Goal: Information Seeking & Learning: Learn about a topic

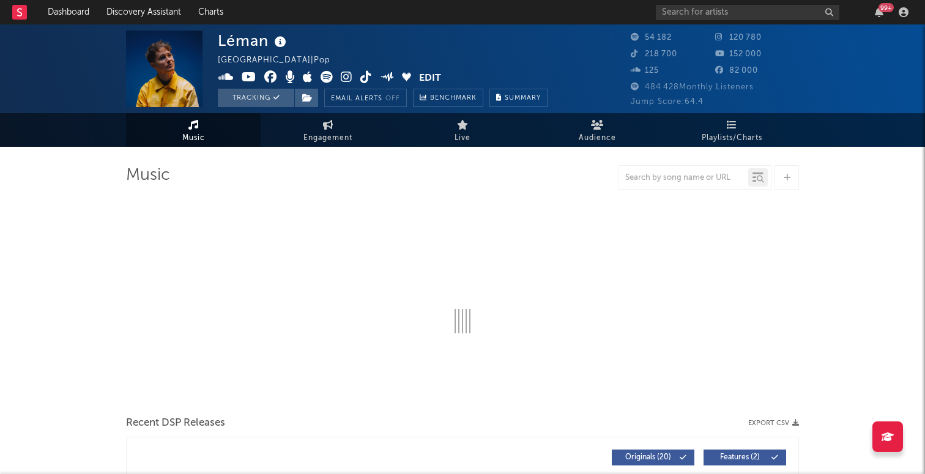
select select "6m"
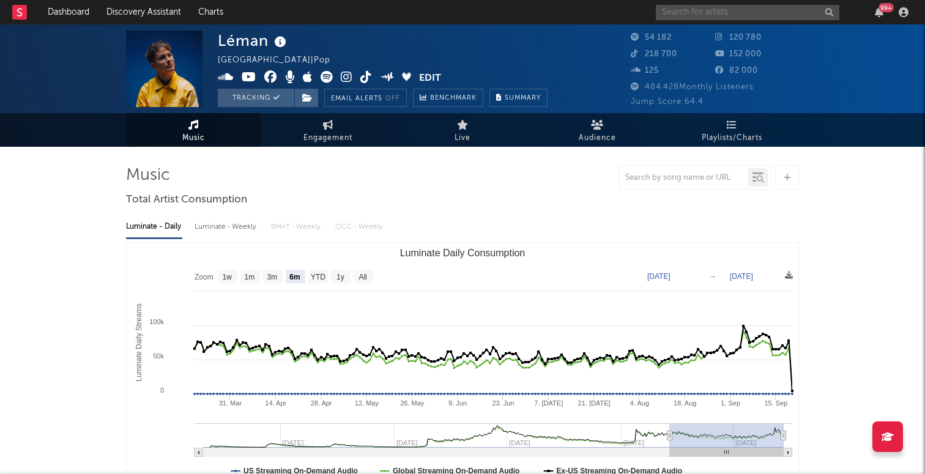
click at [726, 6] on input "text" at bounding box center [748, 12] width 184 height 15
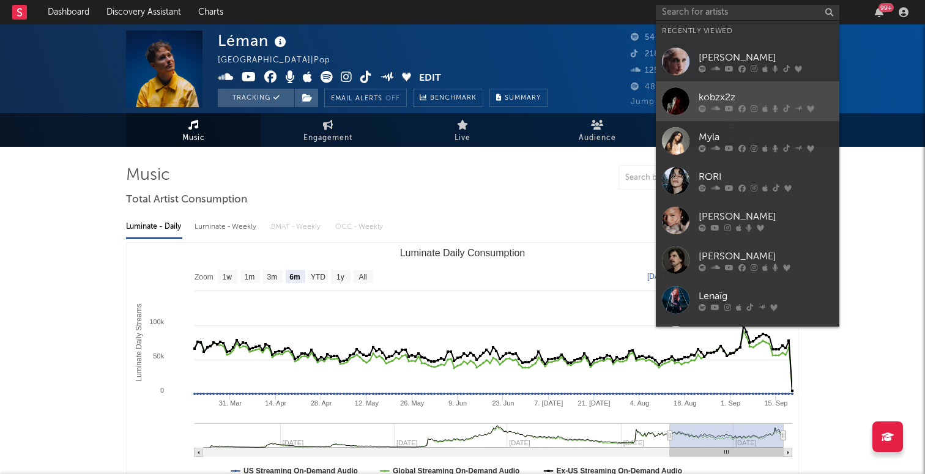
click at [711, 105] on icon at bounding box center [715, 108] width 9 height 7
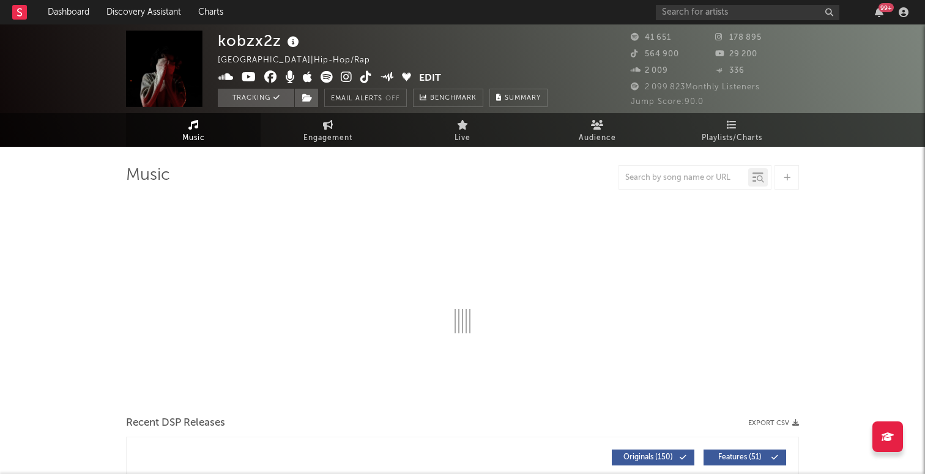
select select "6m"
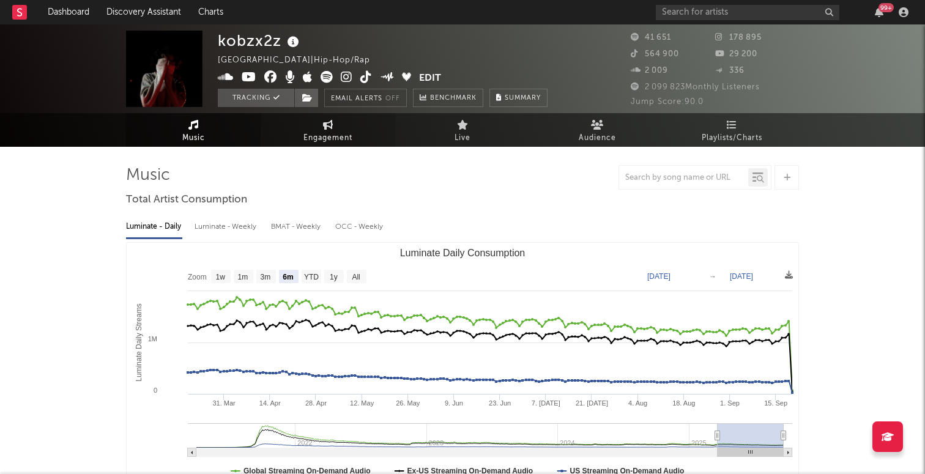
click at [319, 142] on span "Engagement" at bounding box center [328, 138] width 49 height 15
select select "1w"
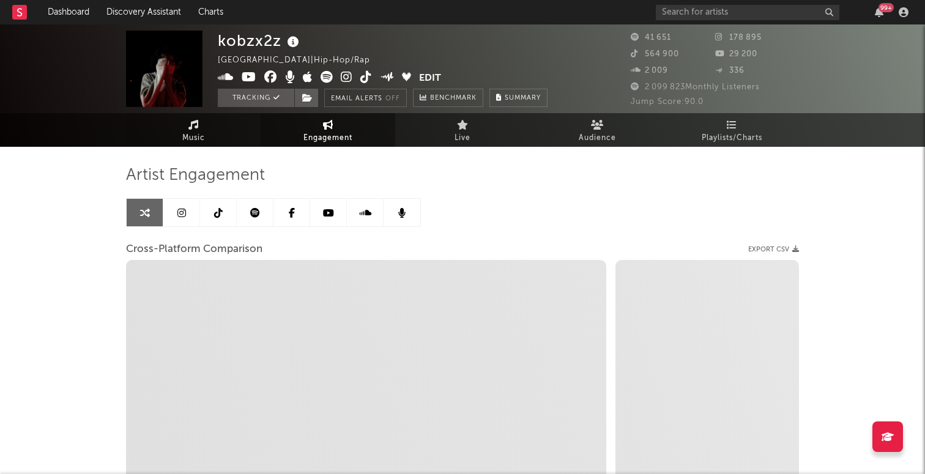
click at [170, 146] on link "Music" at bounding box center [193, 130] width 135 height 34
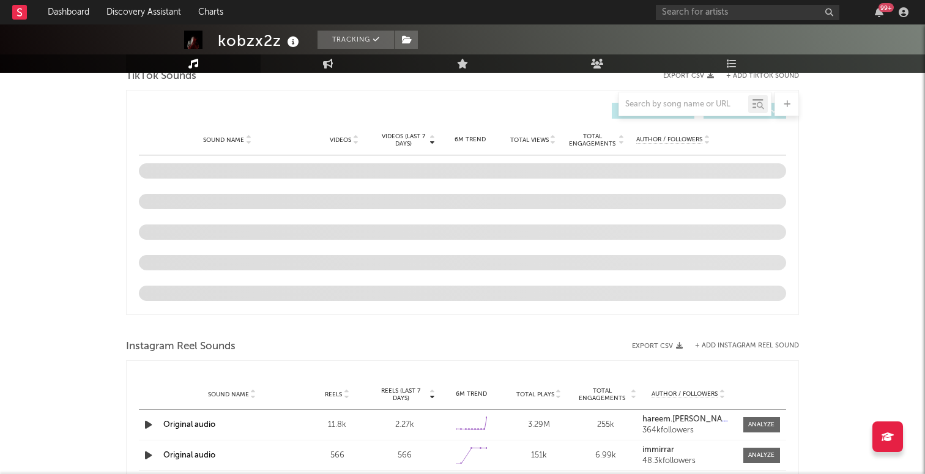
select select "6m"
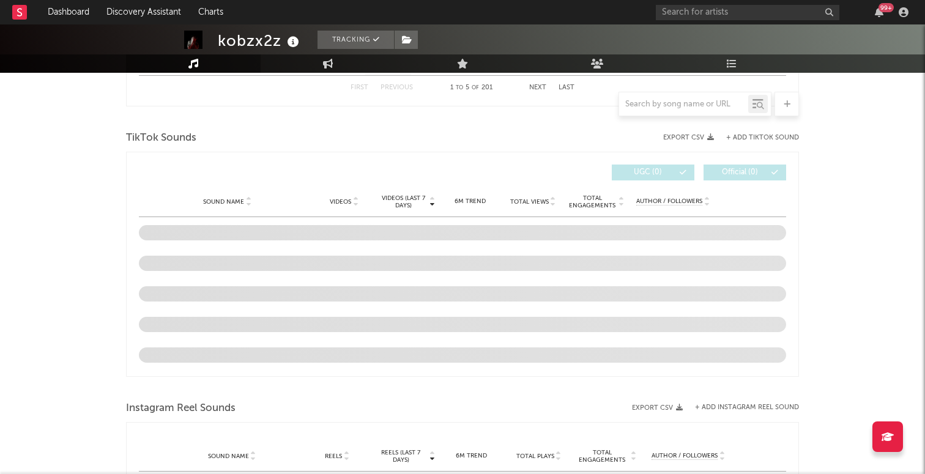
scroll to position [777, 0]
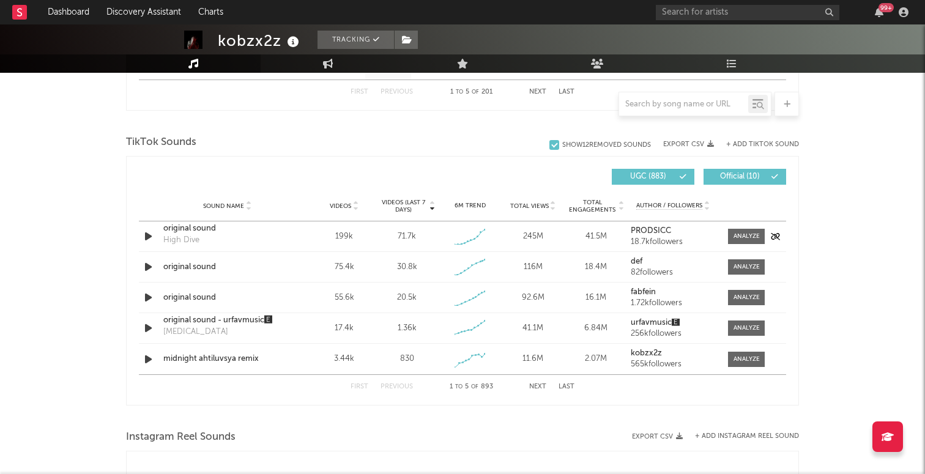
click at [185, 226] on div "original sound" at bounding box center [227, 229] width 128 height 12
click at [186, 267] on div "original sound" at bounding box center [227, 267] width 128 height 12
click at [202, 298] on div "original sound" at bounding box center [227, 298] width 128 height 12
click at [151, 291] on icon "button" at bounding box center [148, 297] width 13 height 15
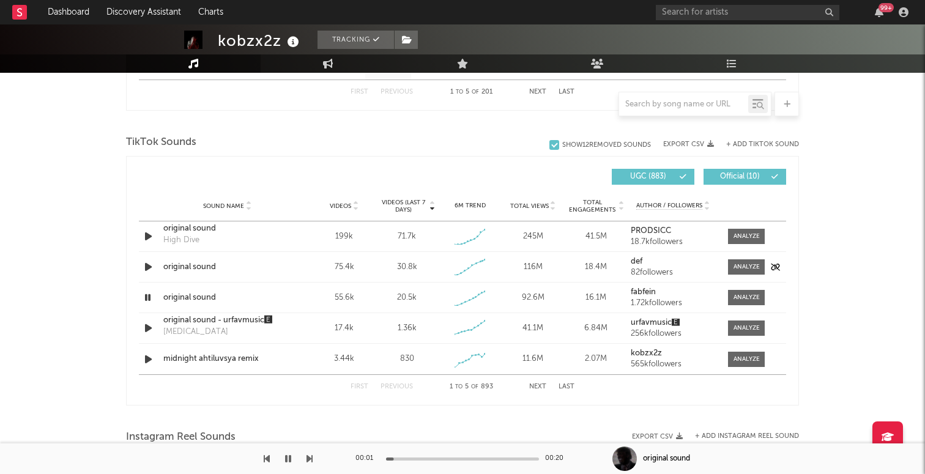
click at [146, 270] on icon "button" at bounding box center [148, 267] width 13 height 15
click at [148, 267] on icon "button" at bounding box center [148, 267] width 12 height 15
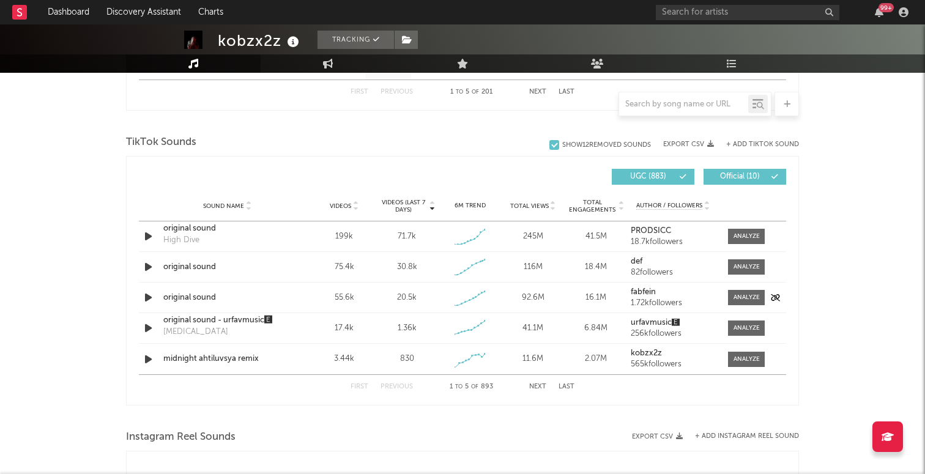
click at [148, 296] on icon "button" at bounding box center [148, 297] width 13 height 15
click at [149, 296] on icon "button" at bounding box center [148, 297] width 12 height 15
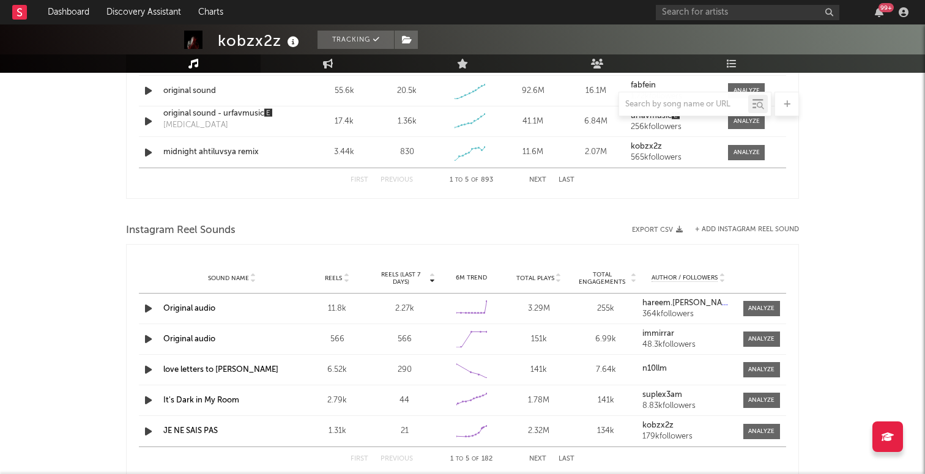
scroll to position [1015, 0]
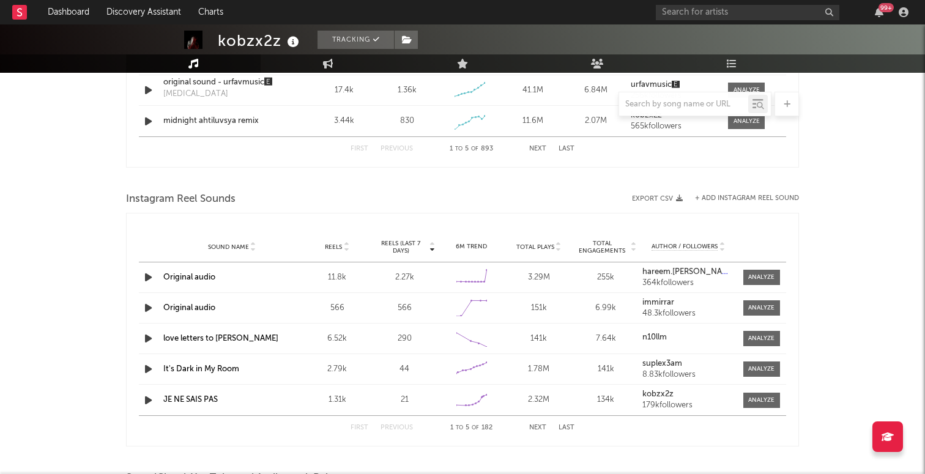
click at [747, 196] on button "+ Add Instagram Reel Sound" at bounding box center [747, 198] width 104 height 7
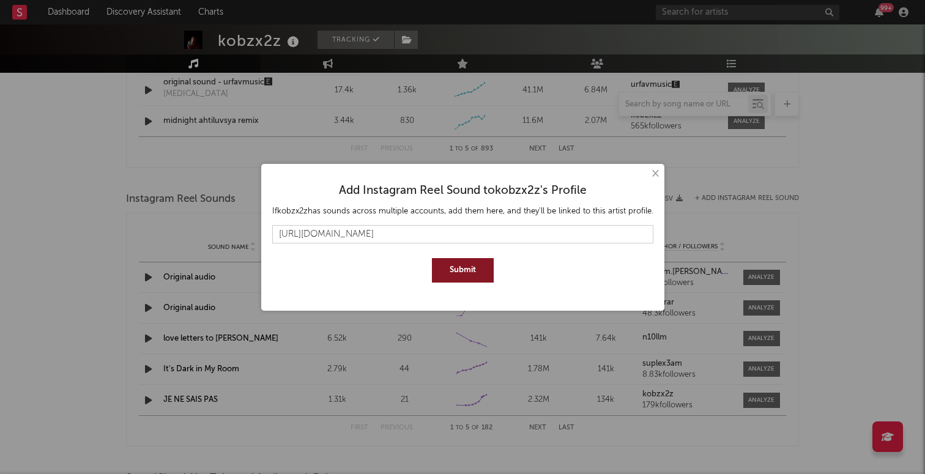
type input "[URL][DOMAIN_NAME]"
click at [470, 268] on button "Submit" at bounding box center [463, 270] width 62 height 24
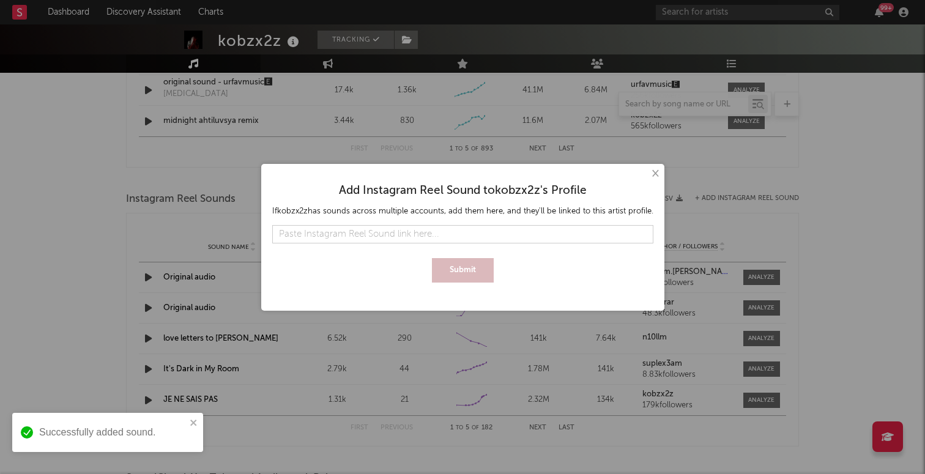
click at [651, 173] on button "×" at bounding box center [654, 173] width 13 height 13
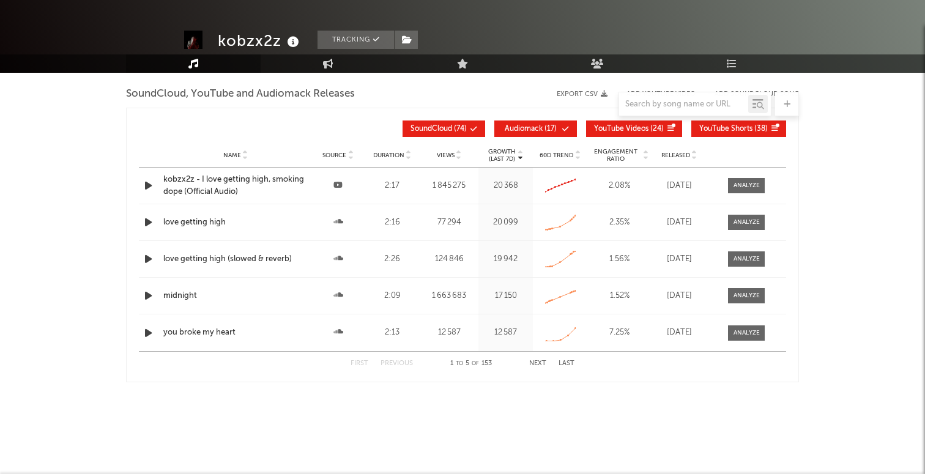
select select "6m"
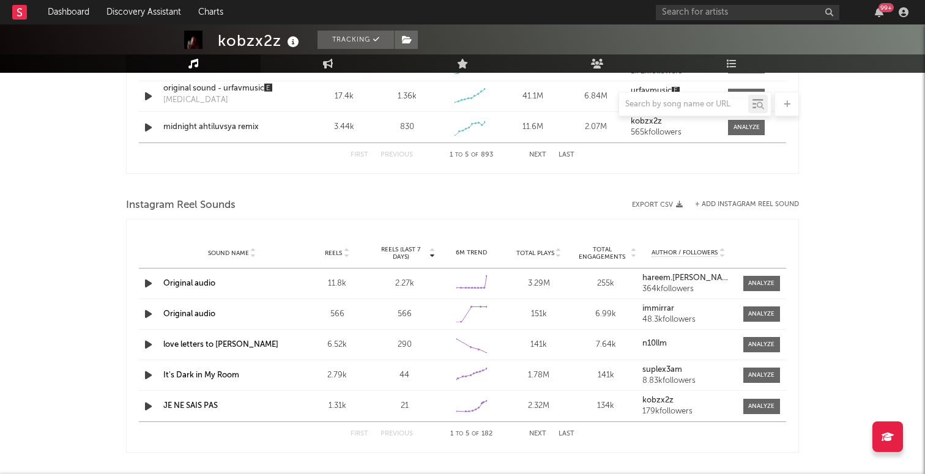
scroll to position [1006, 0]
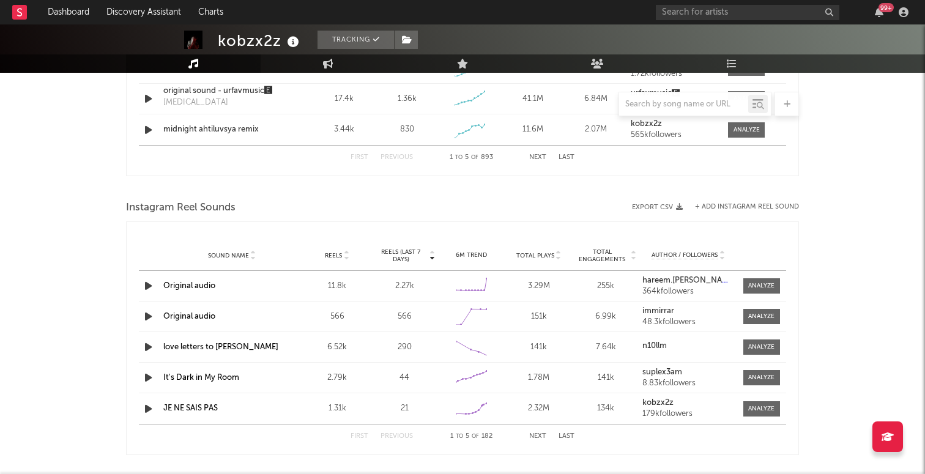
click at [147, 316] on icon "button" at bounding box center [148, 316] width 13 height 15
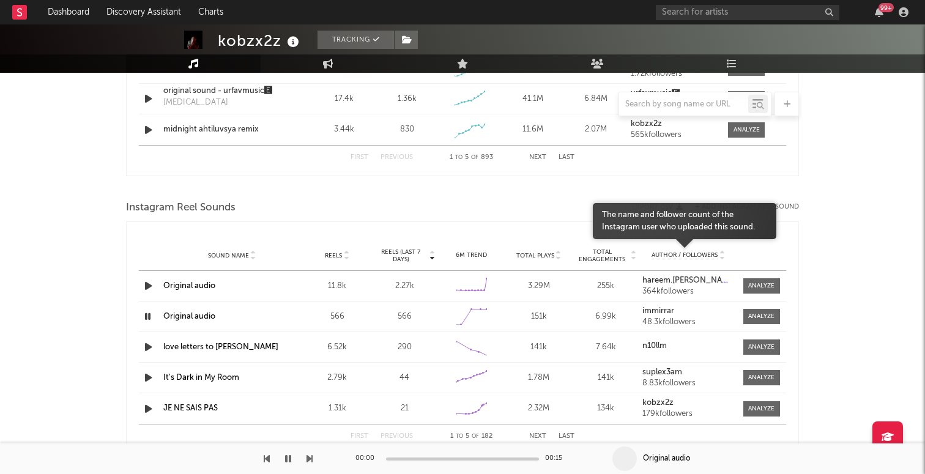
click at [705, 254] on span "Author / Followers" at bounding box center [685, 256] width 66 height 8
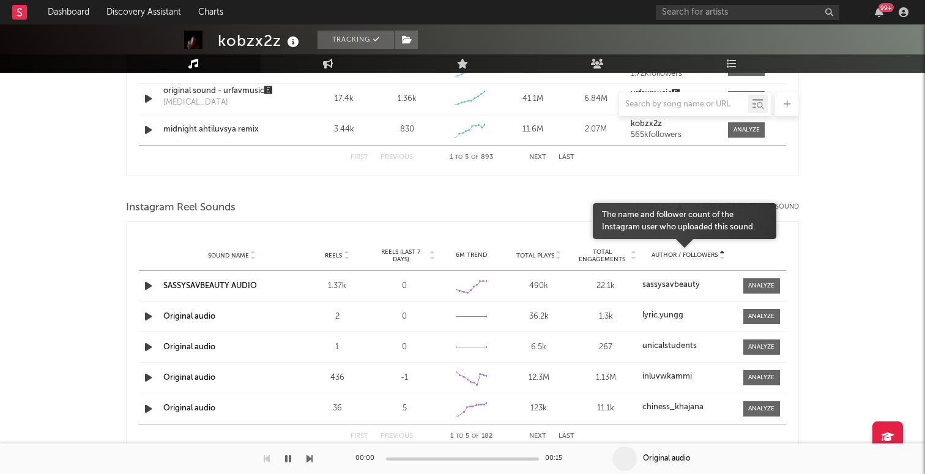
click at [705, 254] on span "Author / Followers" at bounding box center [685, 256] width 66 height 8
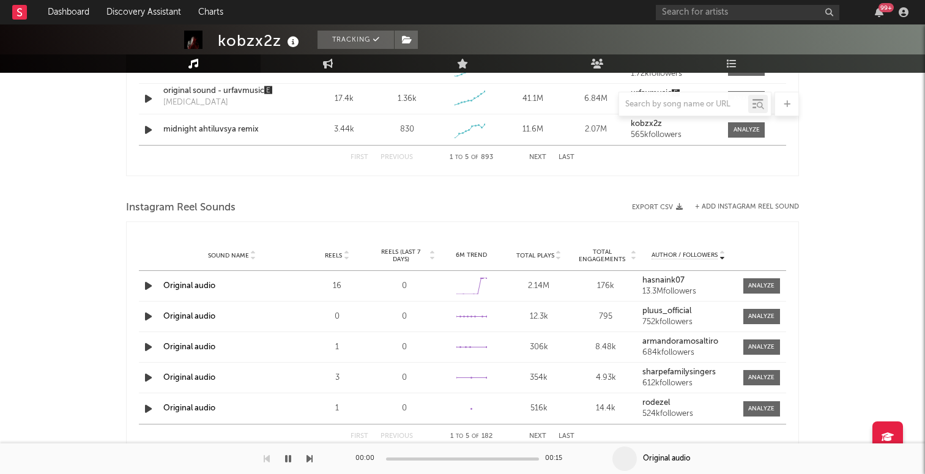
click at [349, 250] on div "Sound Name Reels Reels (last 7 days) 6M Trend Total Plays Total Engagements Aut…" at bounding box center [463, 256] width 648 height 31
click at [343, 253] on div at bounding box center [345, 255] width 7 height 9
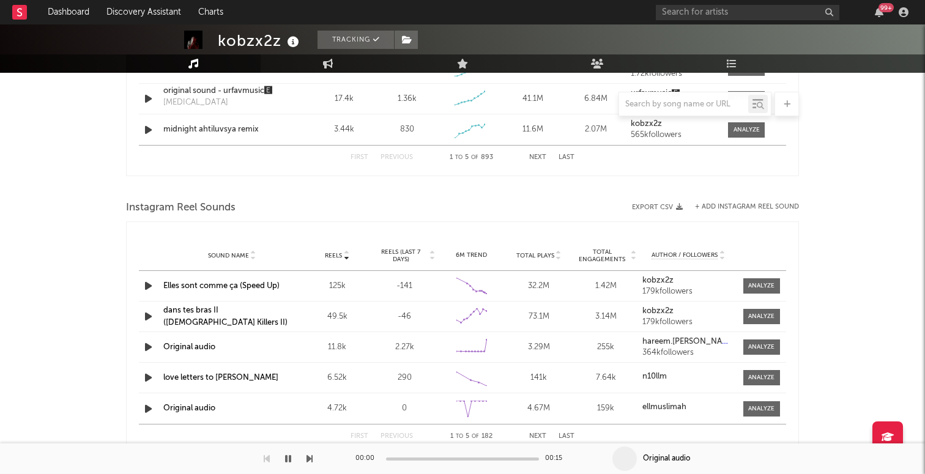
click at [397, 254] on span "Reels (last 7 days)" at bounding box center [401, 255] width 54 height 15
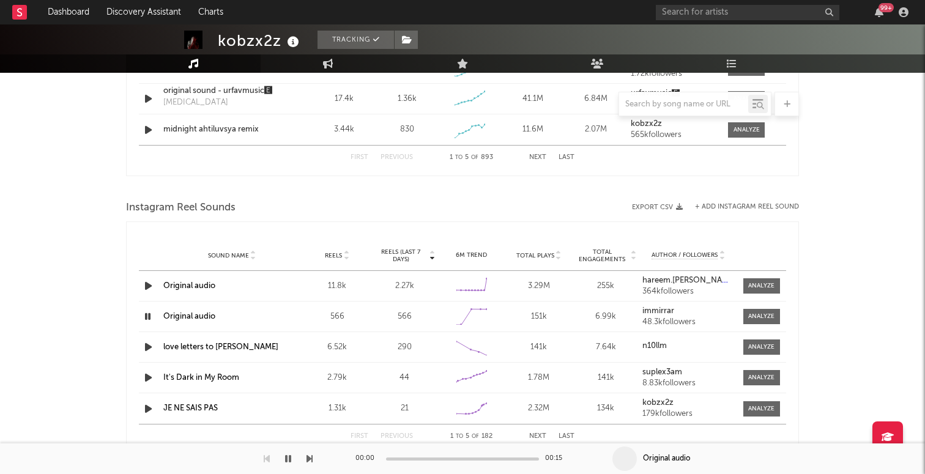
click at [149, 313] on icon "button" at bounding box center [148, 316] width 12 height 15
click at [651, 312] on strong "immirrar" at bounding box center [659, 311] width 32 height 8
click at [535, 433] on button "Next" at bounding box center [537, 436] width 17 height 7
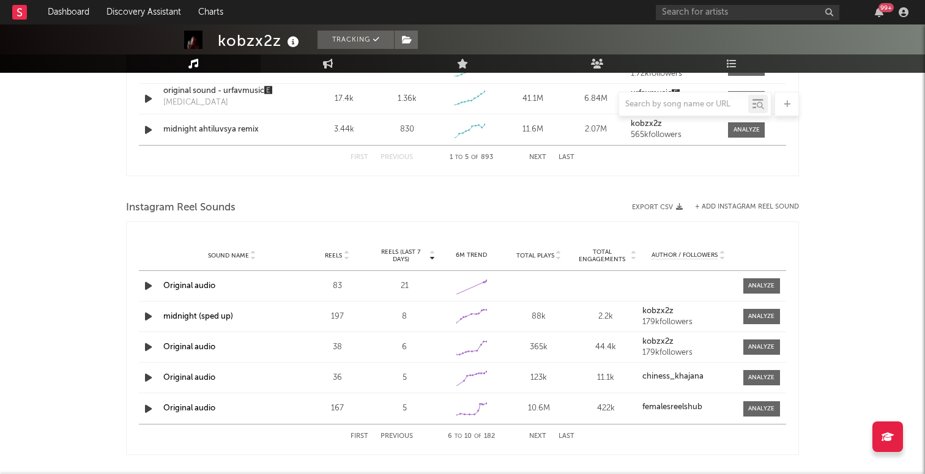
click at [535, 434] on button "Next" at bounding box center [537, 436] width 17 height 7
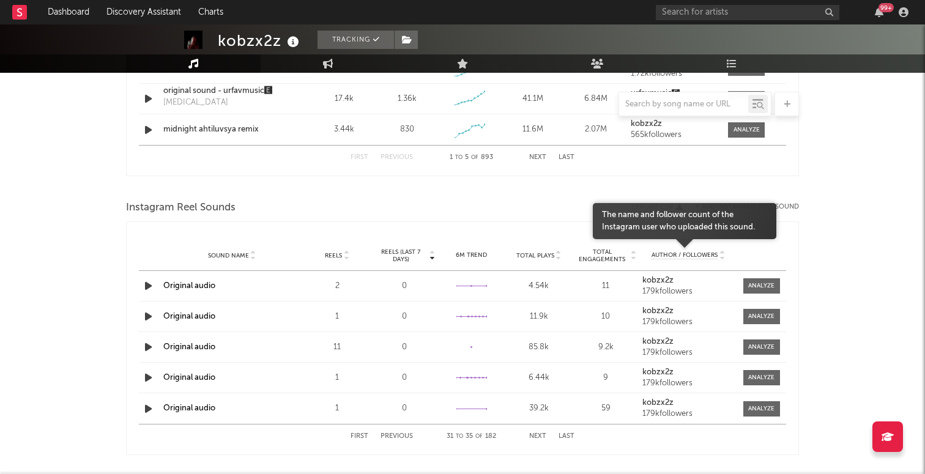
click at [693, 253] on span "Author / Followers" at bounding box center [685, 256] width 66 height 8
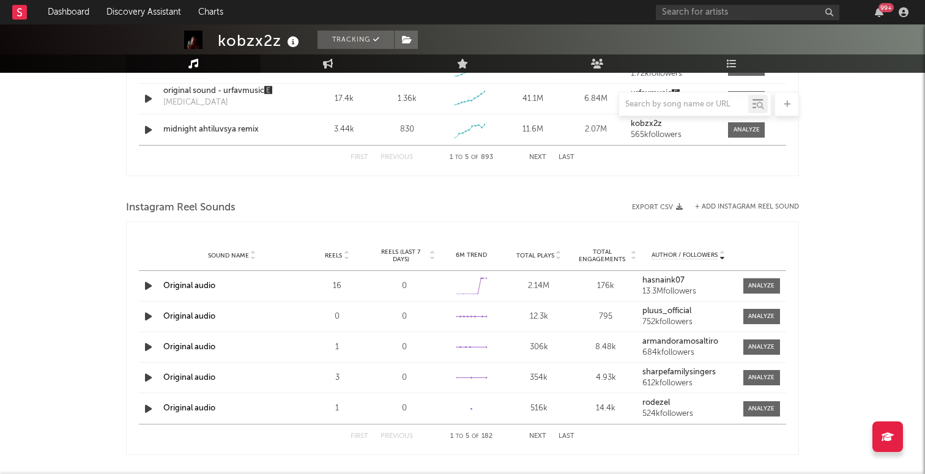
click at [532, 434] on button "Next" at bounding box center [537, 436] width 17 height 7
click at [531, 434] on button "Next" at bounding box center [537, 436] width 17 height 7
click at [532, 435] on button "Next" at bounding box center [537, 436] width 17 height 7
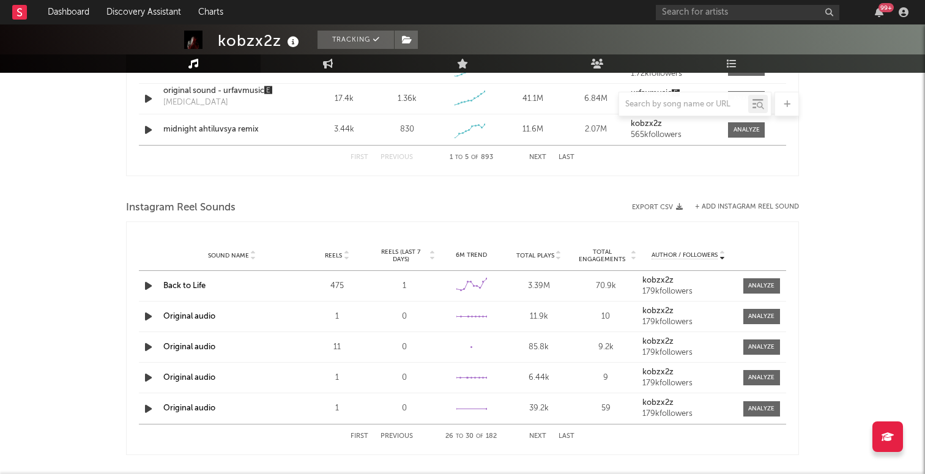
click at [532, 435] on button "Next" at bounding box center [537, 436] width 17 height 7
click at [535, 435] on button "Next" at bounding box center [537, 436] width 17 height 7
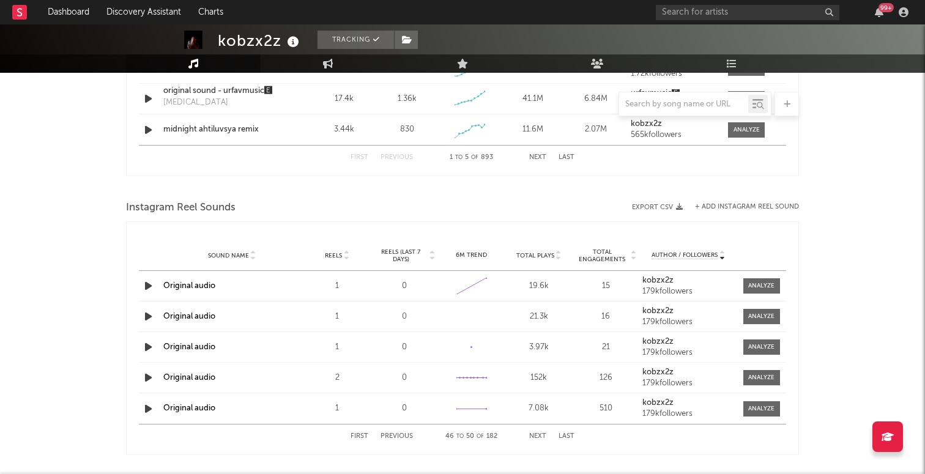
click at [535, 435] on button "Next" at bounding box center [537, 436] width 17 height 7
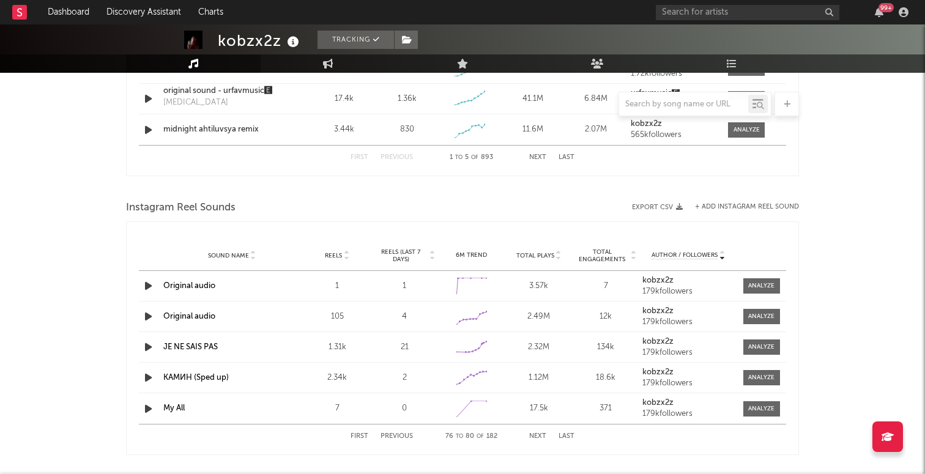
click at [535, 435] on button "Next" at bounding box center [537, 436] width 17 height 7
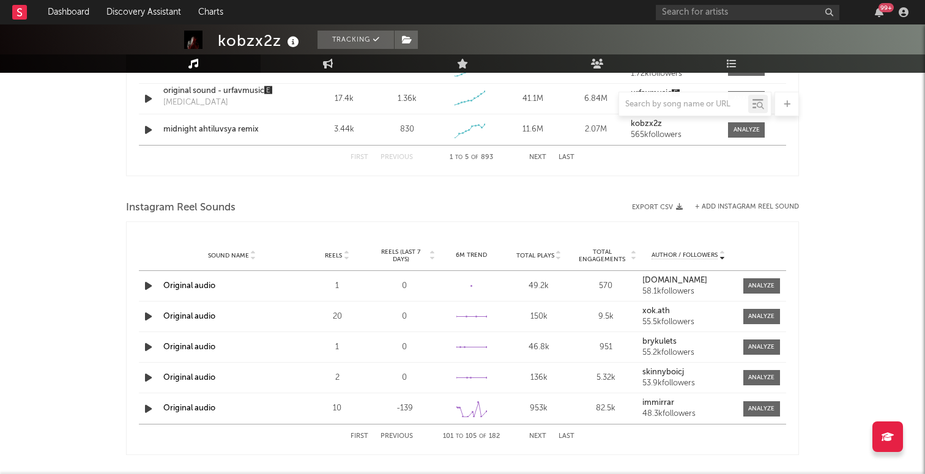
click at [535, 435] on button "Next" at bounding box center [537, 436] width 17 height 7
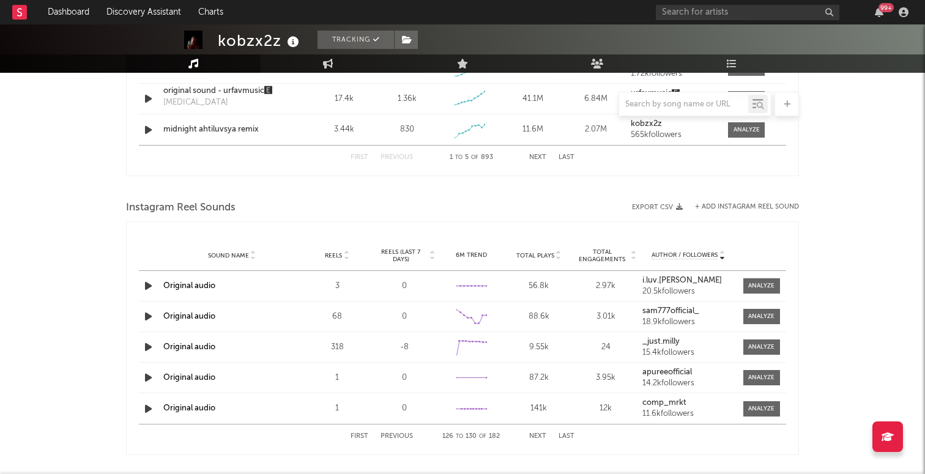
click at [535, 435] on button "Next" at bounding box center [537, 436] width 17 height 7
click at [535, 434] on button "Next" at bounding box center [537, 436] width 17 height 7
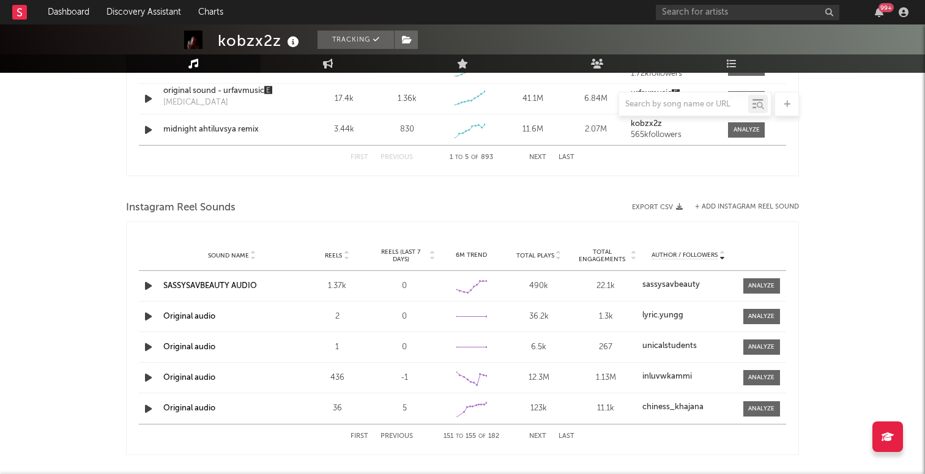
click at [535, 434] on button "Next" at bounding box center [537, 436] width 17 height 7
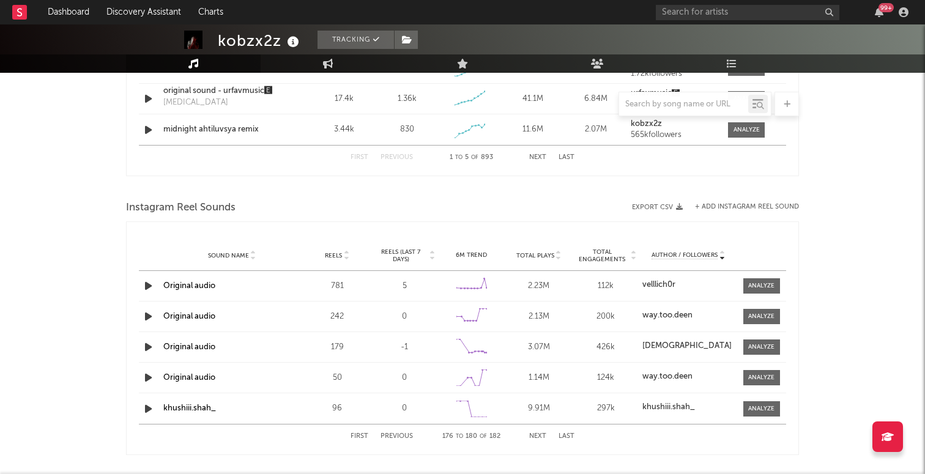
click at [535, 434] on button "Next" at bounding box center [537, 436] width 17 height 7
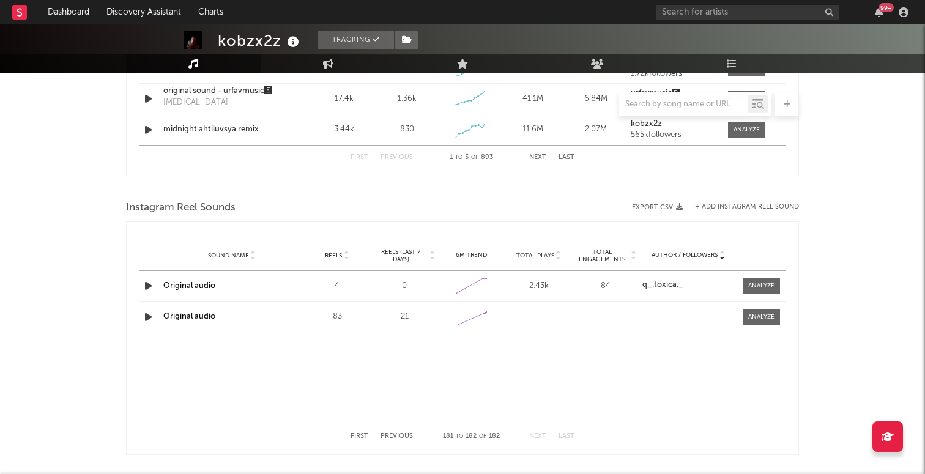
click at [363, 436] on button "First" at bounding box center [360, 436] width 18 height 7
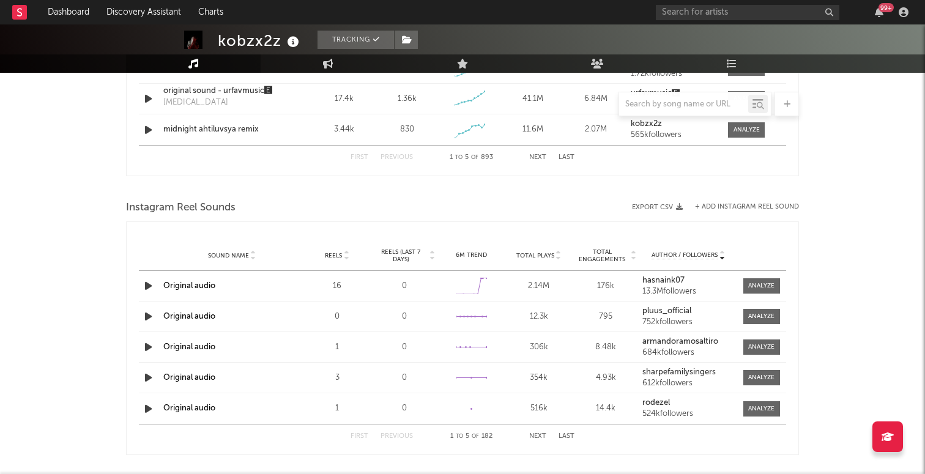
click at [414, 253] on span "Reels (last 7 days)" at bounding box center [401, 255] width 54 height 15
click at [147, 289] on icon "button" at bounding box center [148, 285] width 13 height 15
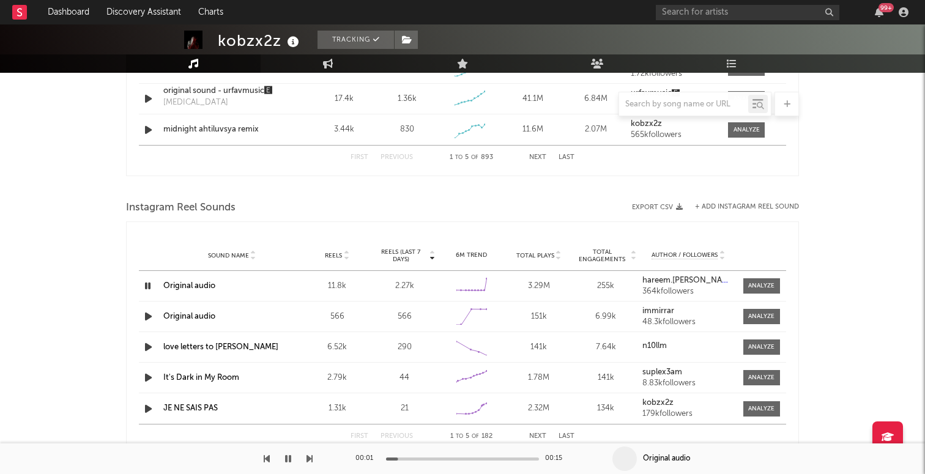
click at [147, 284] on icon "button" at bounding box center [148, 285] width 12 height 15
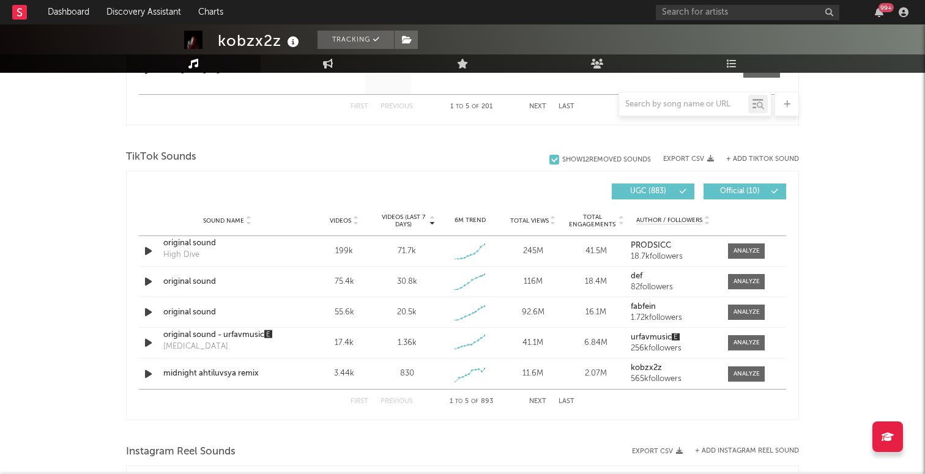
scroll to position [726, 0]
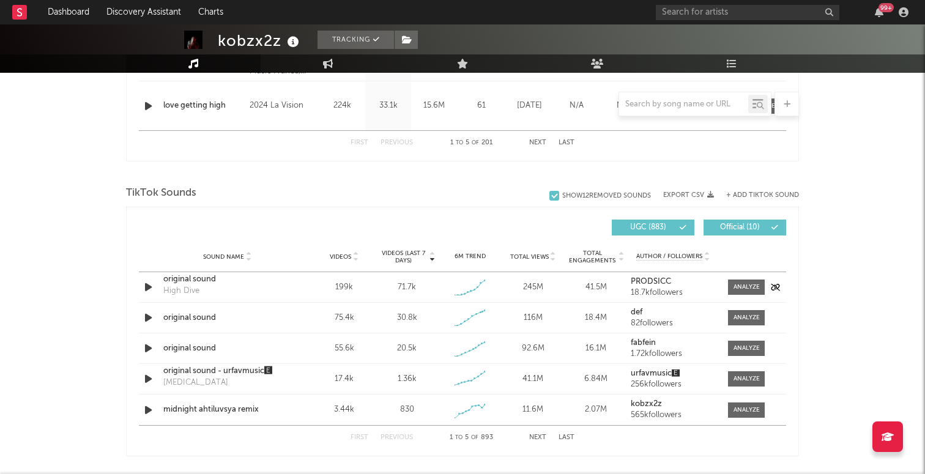
click at [203, 278] on div "original sound" at bounding box center [227, 280] width 128 height 12
click at [177, 343] on div "original sound" at bounding box center [227, 349] width 128 height 12
click at [226, 275] on div "original sound" at bounding box center [227, 280] width 128 height 12
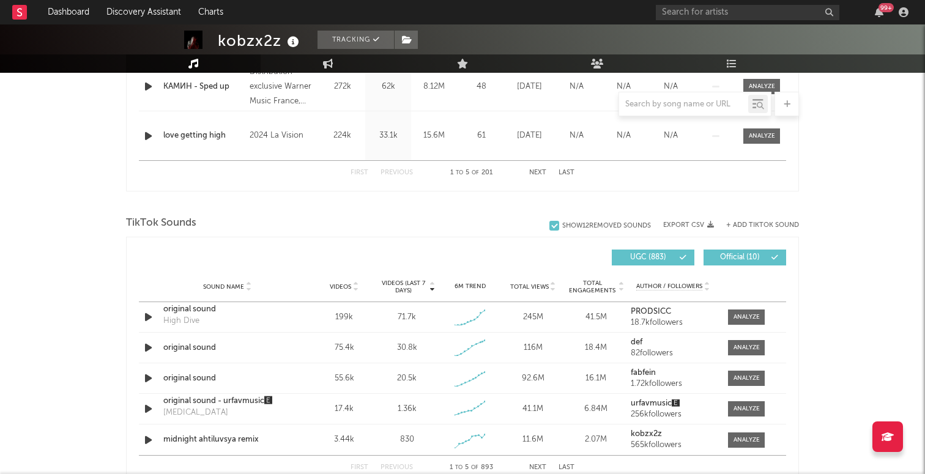
scroll to position [708, 0]
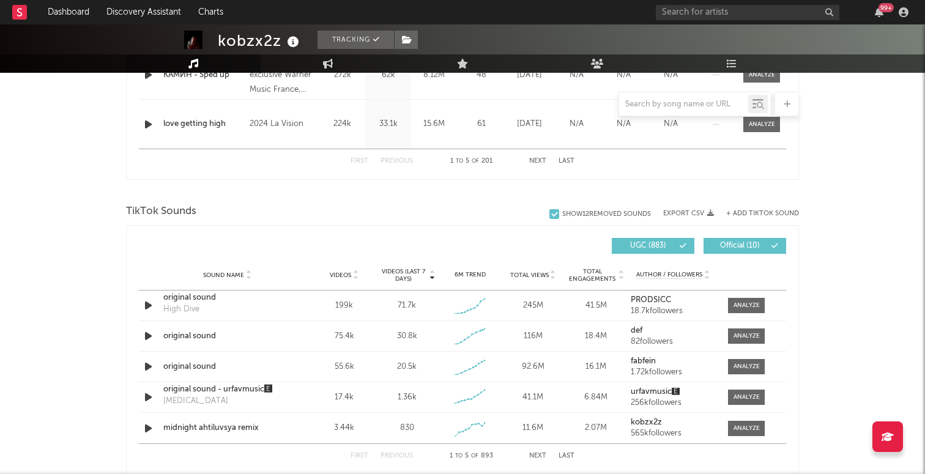
click at [471, 273] on div "6M Trend" at bounding box center [470, 275] width 57 height 9
click at [537, 274] on span "Total Views" at bounding box center [529, 275] width 39 height 7
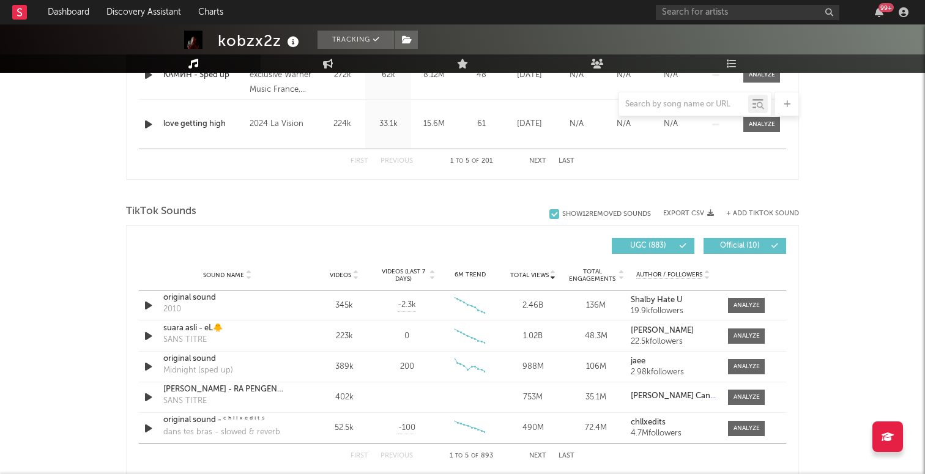
click at [537, 274] on span "Total Views" at bounding box center [529, 275] width 39 height 7
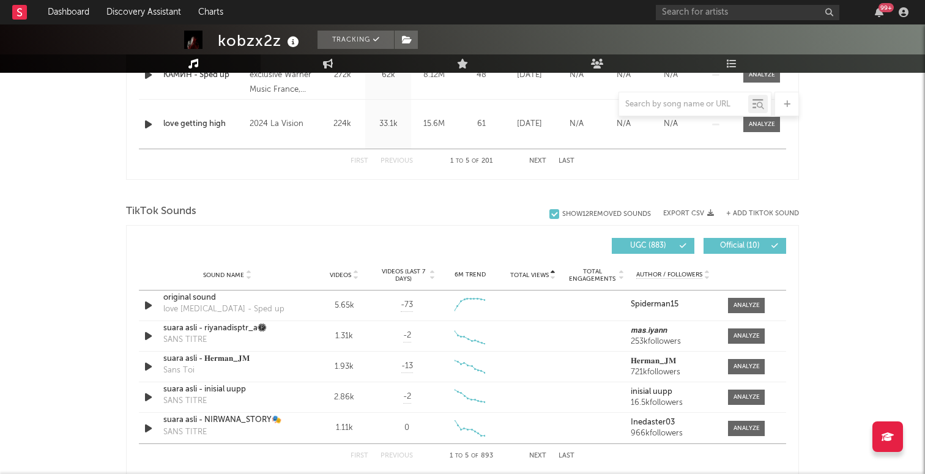
click at [409, 275] on span "Videos (last 7 days)" at bounding box center [404, 275] width 50 height 15
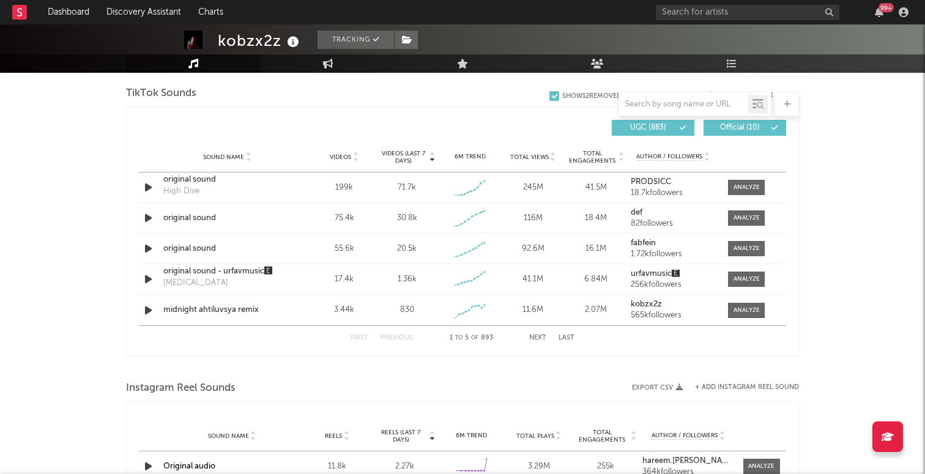
scroll to position [826, 0]
click at [535, 341] on div "First Previous 1 to 5 of 893 Next Last" at bounding box center [463, 338] width 224 height 24
click at [535, 335] on button "Next" at bounding box center [537, 337] width 17 height 7
click at [738, 1] on div "99 +" at bounding box center [784, 12] width 257 height 24
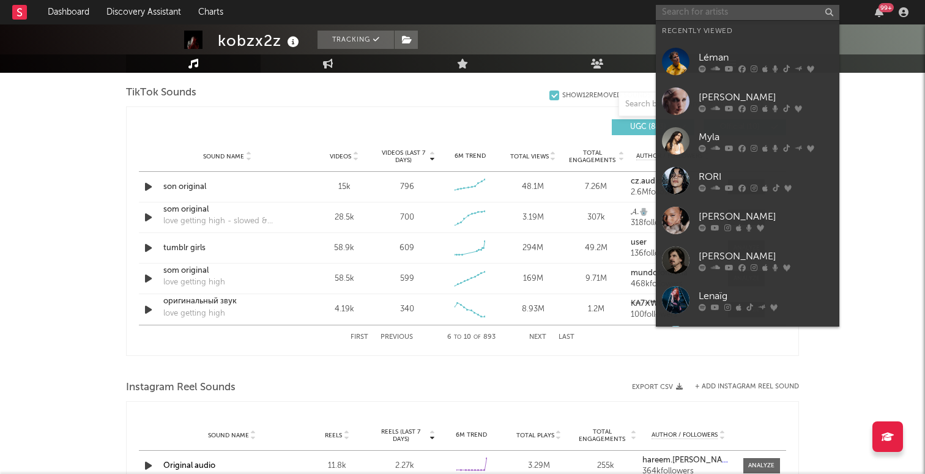
click at [738, 17] on input "text" at bounding box center [748, 12] width 184 height 15
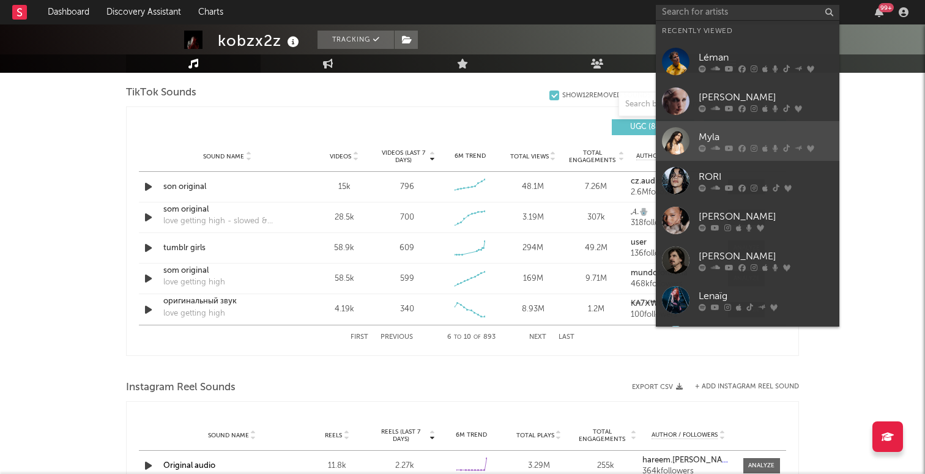
click at [719, 130] on div "Myla" at bounding box center [766, 137] width 135 height 15
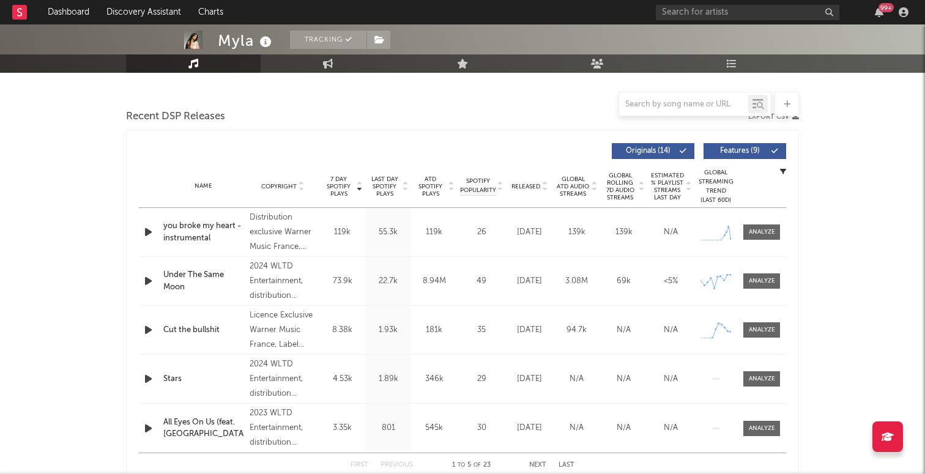
select select "6m"
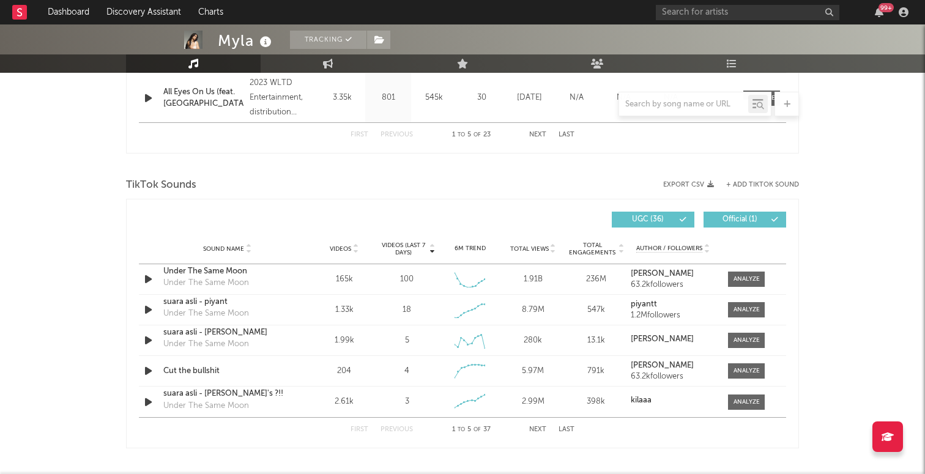
scroll to position [753, 0]
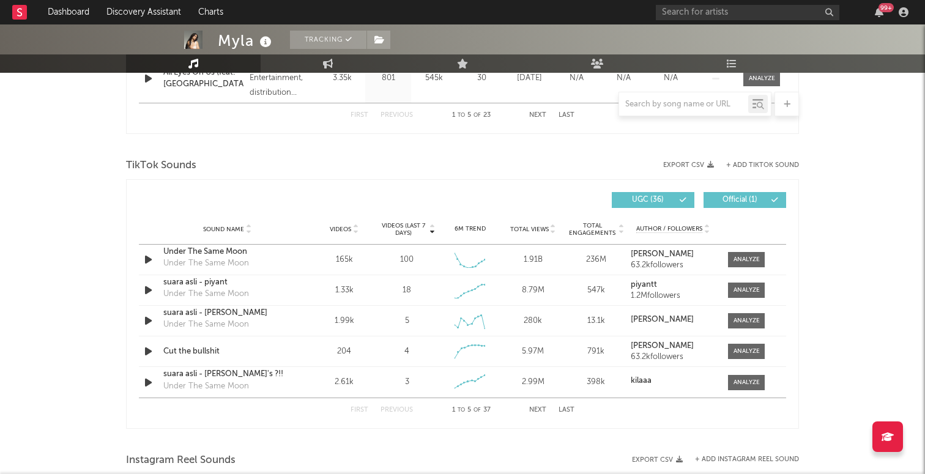
click at [531, 409] on button "Next" at bounding box center [537, 410] width 17 height 7
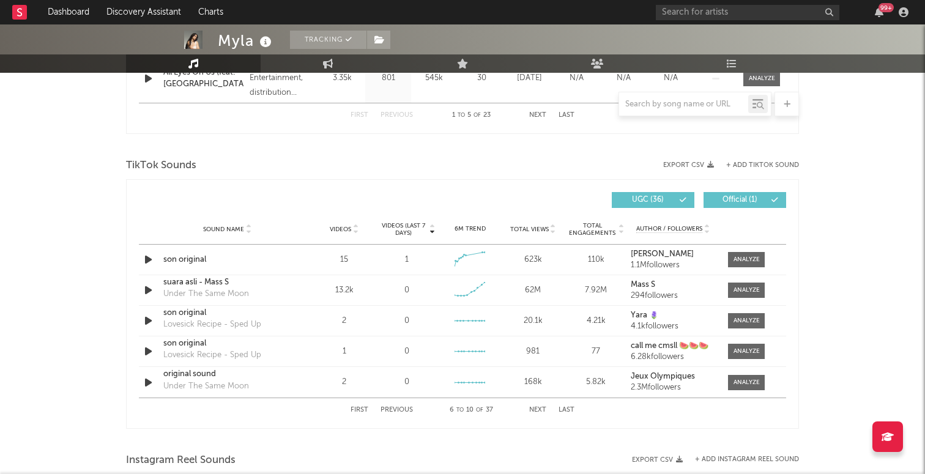
click at [536, 410] on button "Next" at bounding box center [537, 410] width 17 height 7
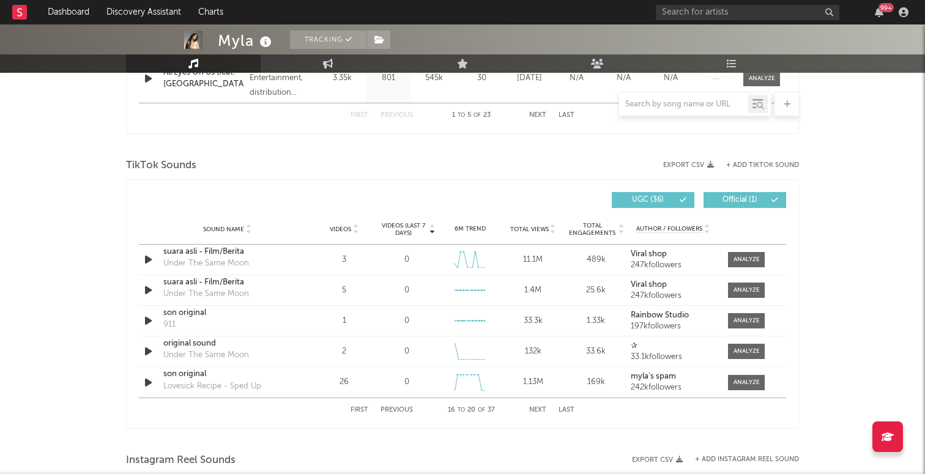
click at [536, 410] on button "Next" at bounding box center [537, 410] width 17 height 7
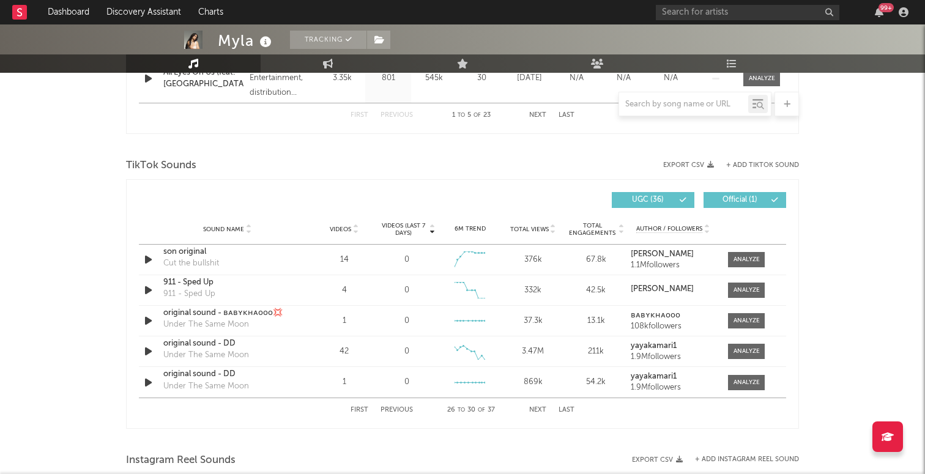
click at [536, 410] on button "Next" at bounding box center [537, 410] width 17 height 7
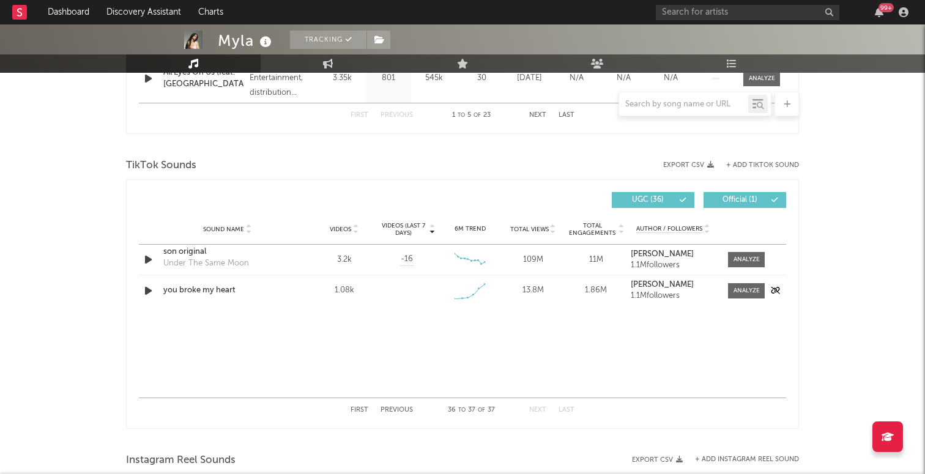
click at [536, 289] on div "13.8M" at bounding box center [533, 291] width 57 height 12
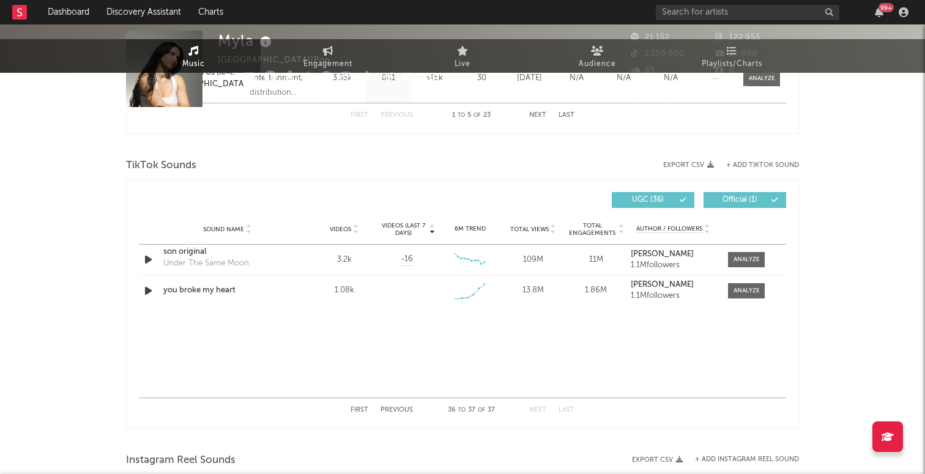
scroll to position [0, 0]
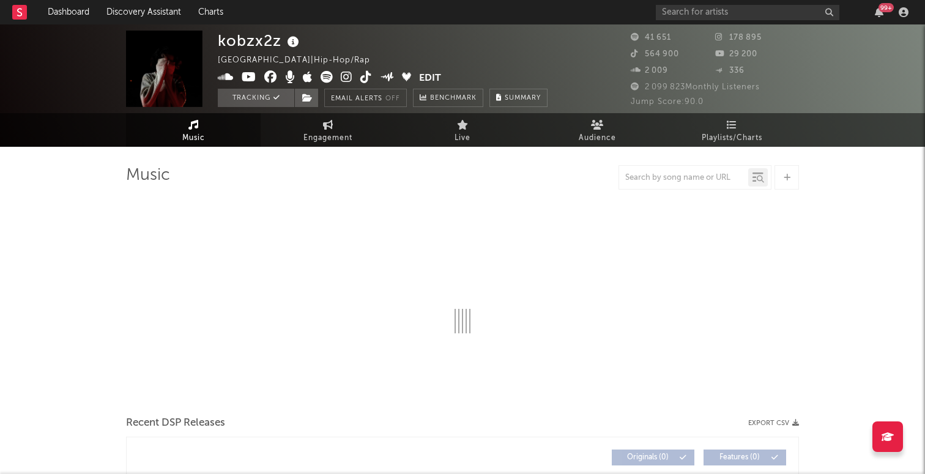
select select "6m"
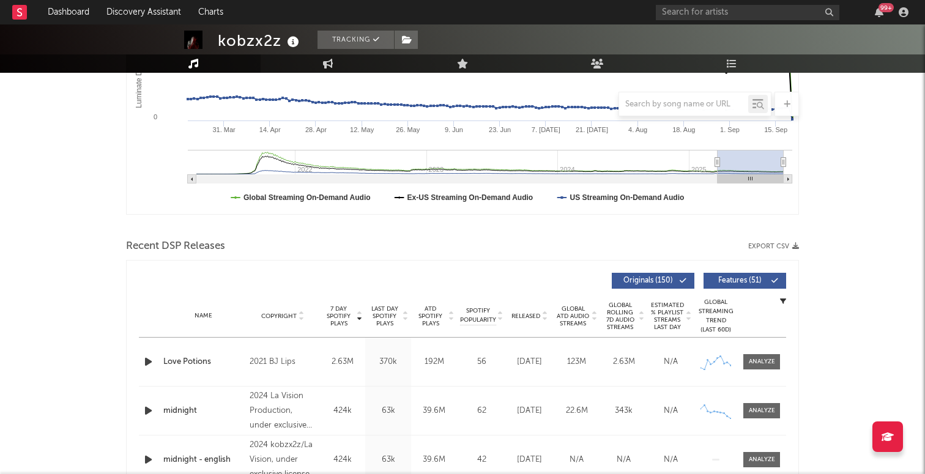
scroll to position [386, 0]
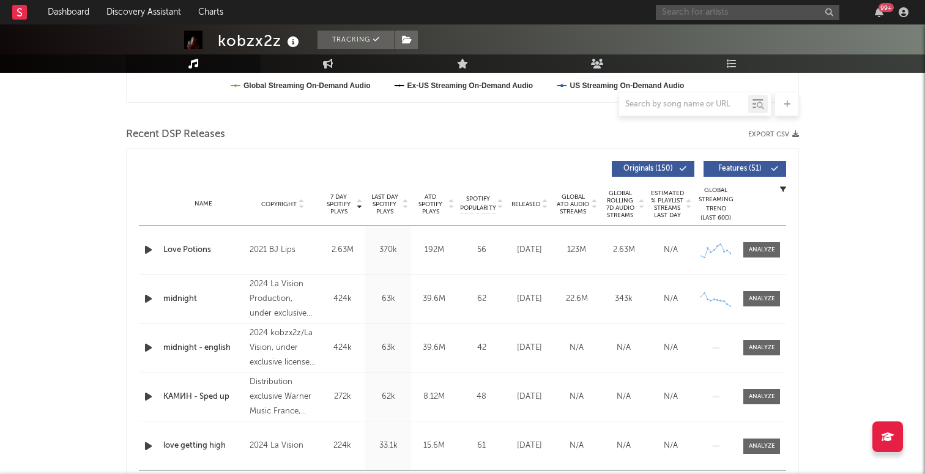
click at [703, 18] on input "text" at bounding box center [748, 12] width 184 height 15
type input "K"
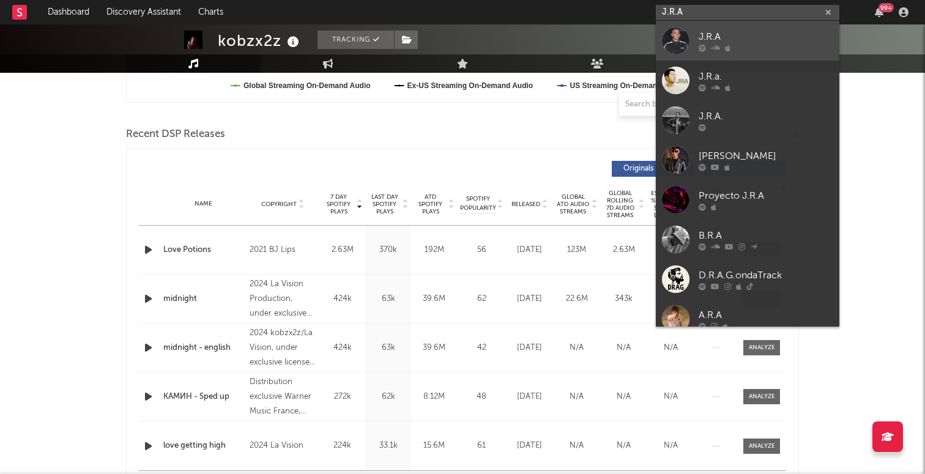
type input "J.R.A"
click at [763, 35] on div "J.R.A" at bounding box center [766, 36] width 135 height 15
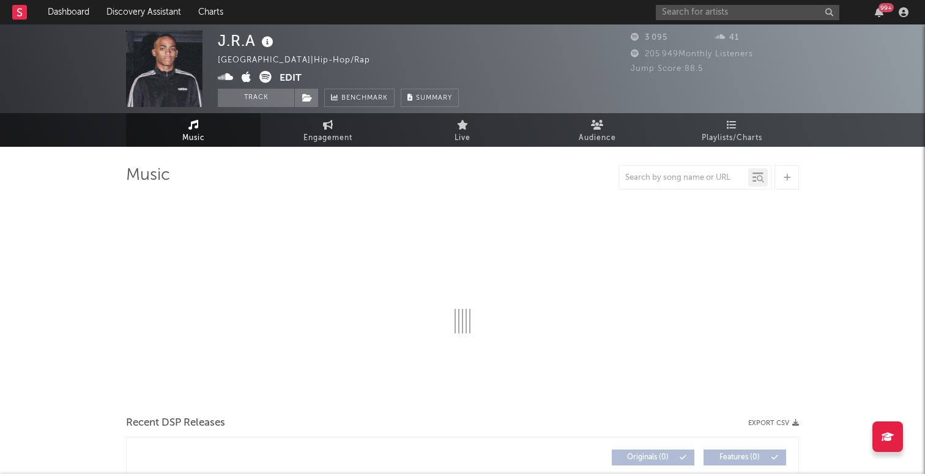
select select "1w"
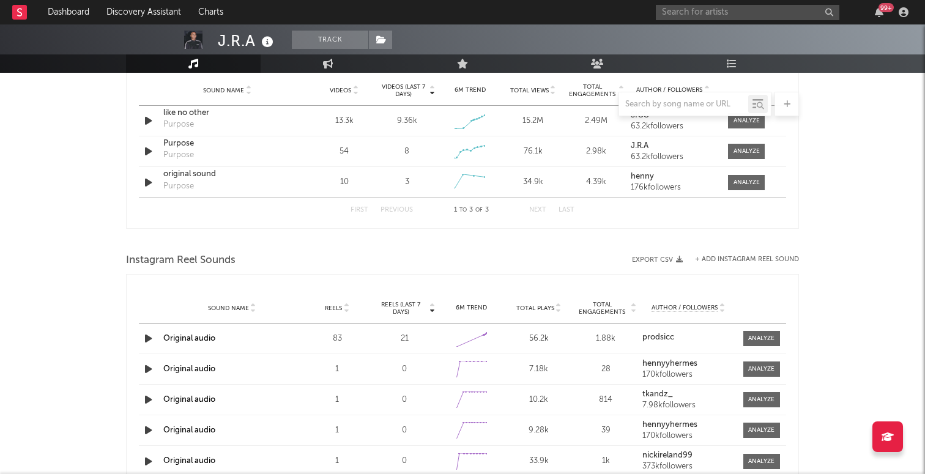
scroll to position [944, 0]
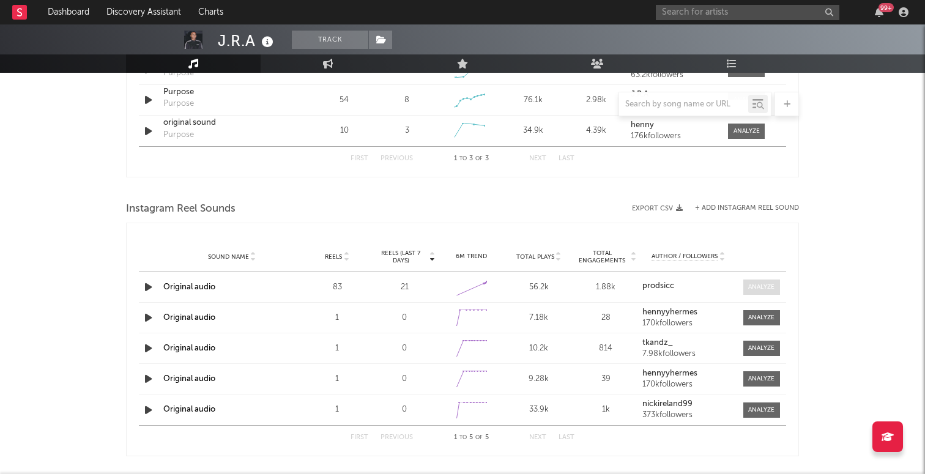
click at [760, 292] on span at bounding box center [762, 287] width 37 height 15
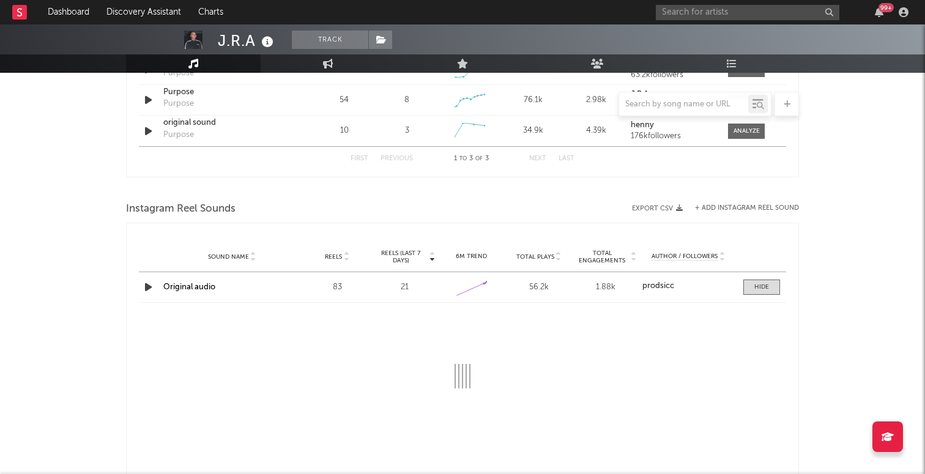
select select "1w"
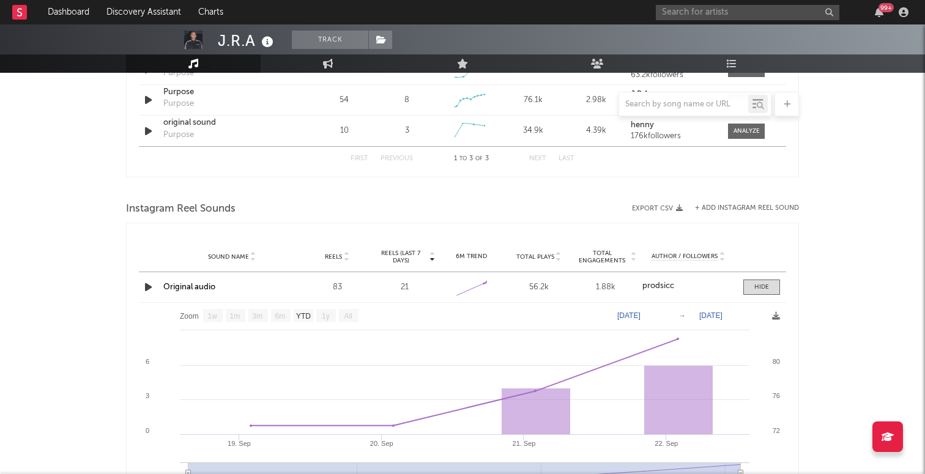
click at [213, 287] on link "Original audio" at bounding box center [189, 287] width 52 height 8
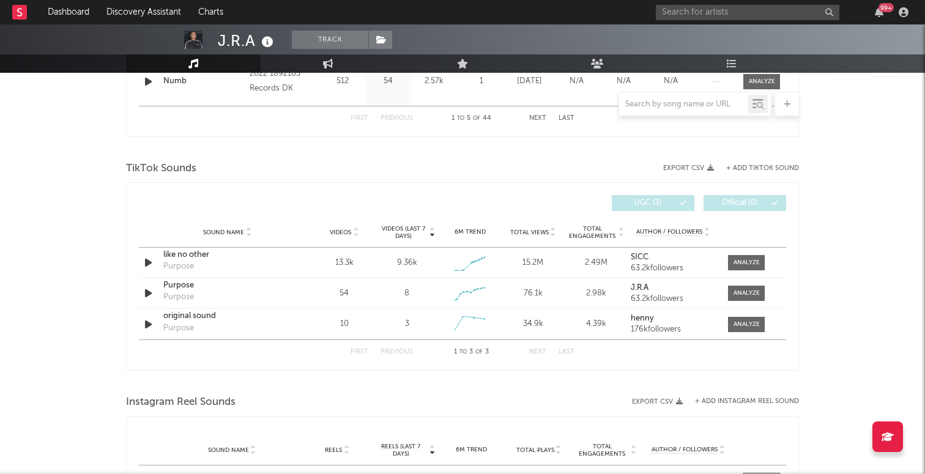
scroll to position [753, 0]
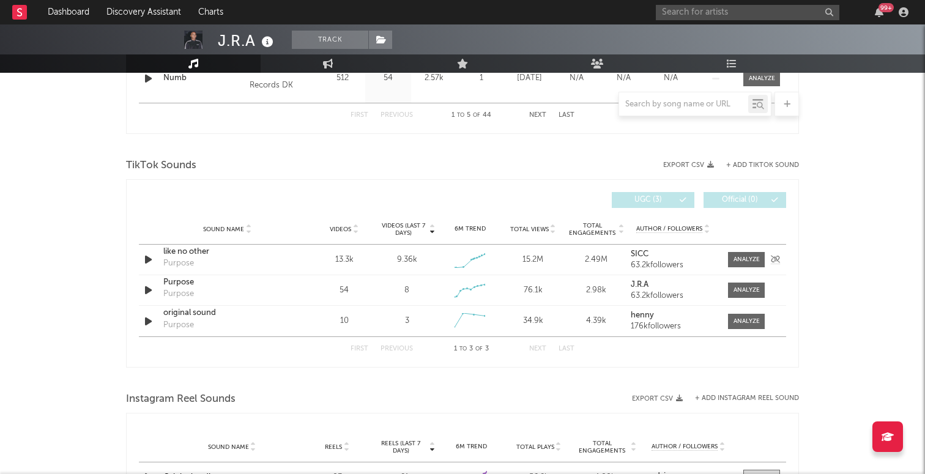
click at [144, 264] on icon "button" at bounding box center [148, 259] width 13 height 15
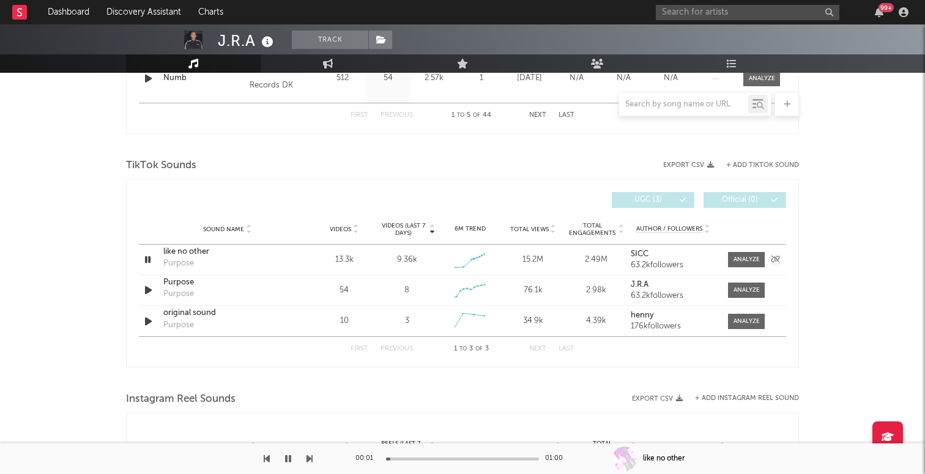
click at [145, 263] on icon "button" at bounding box center [148, 259] width 12 height 15
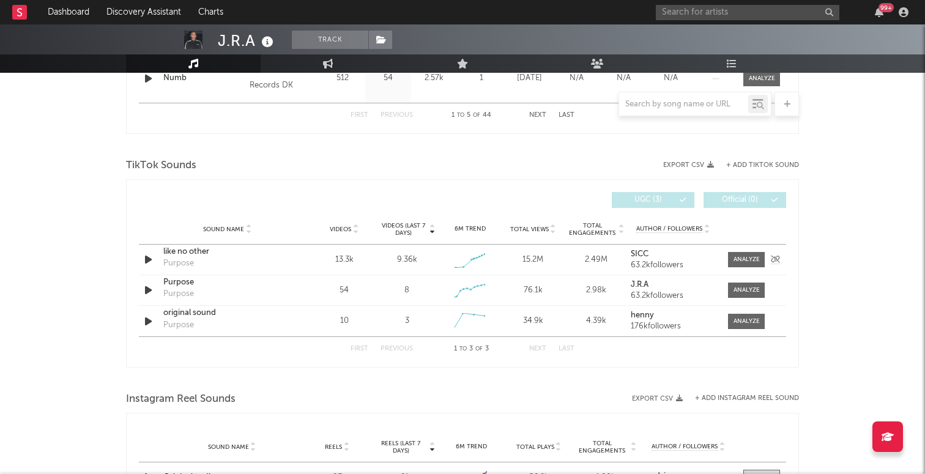
click at [631, 254] on strong "SICC" at bounding box center [640, 254] width 18 height 8
click at [187, 252] on div "like no other" at bounding box center [227, 252] width 128 height 12
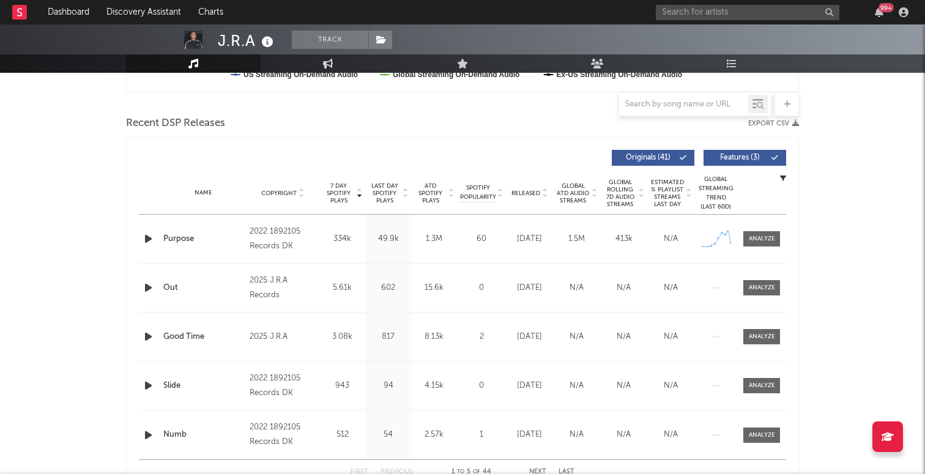
scroll to position [389, 0]
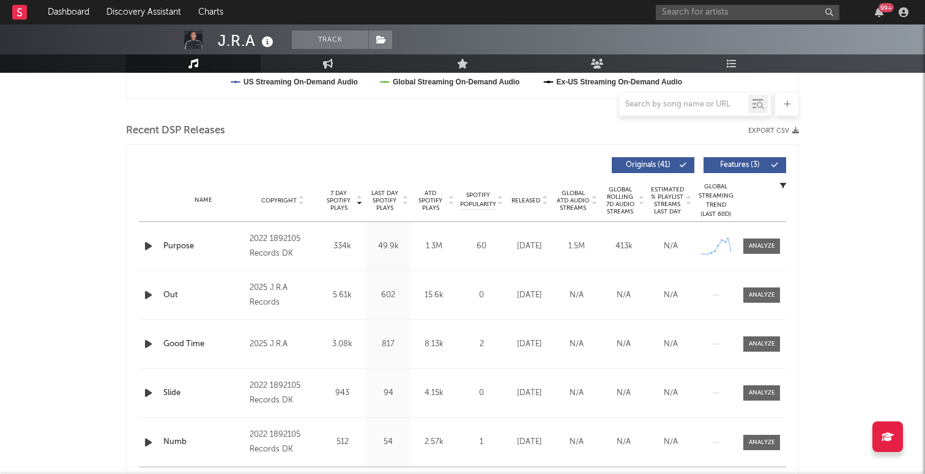
click at [723, 20] on div "99 +" at bounding box center [784, 12] width 257 height 24
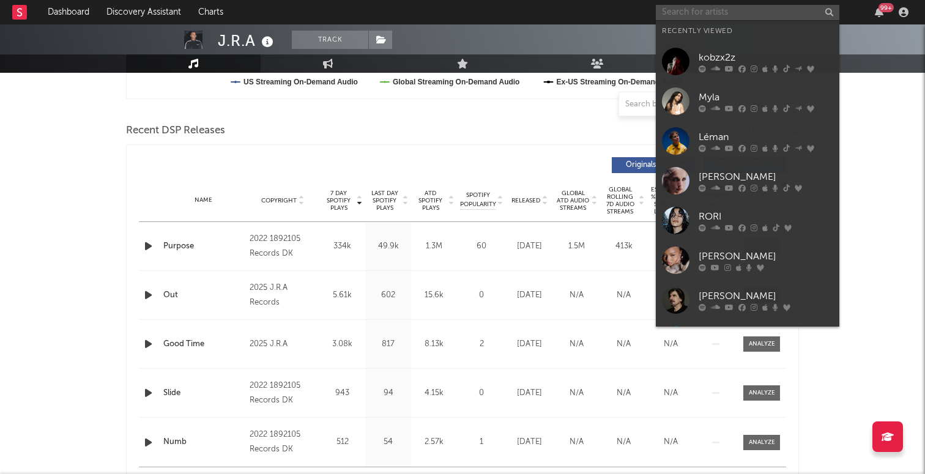
click at [723, 13] on input "text" at bounding box center [748, 12] width 184 height 15
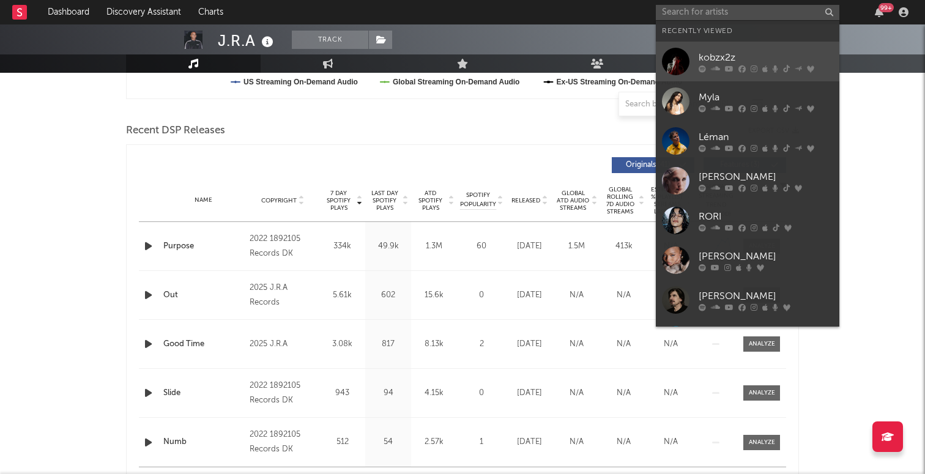
click at [730, 49] on link "kobzx2z" at bounding box center [748, 62] width 184 height 40
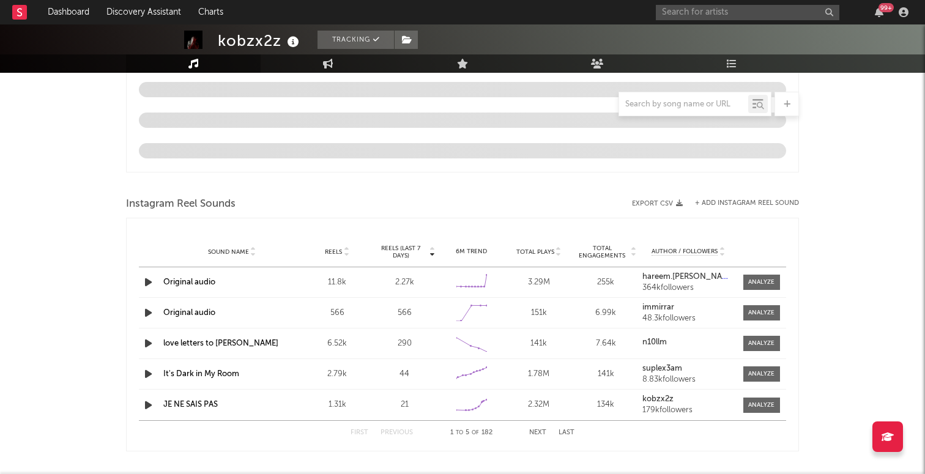
select select "6m"
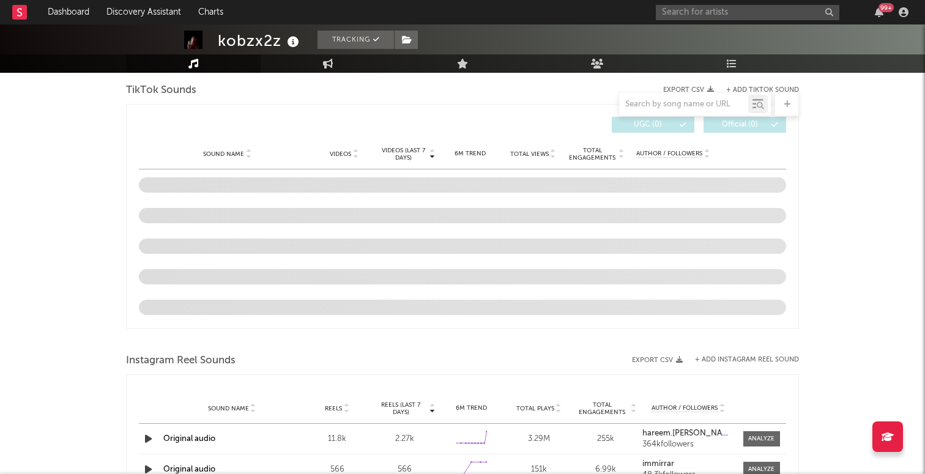
scroll to position [746, 0]
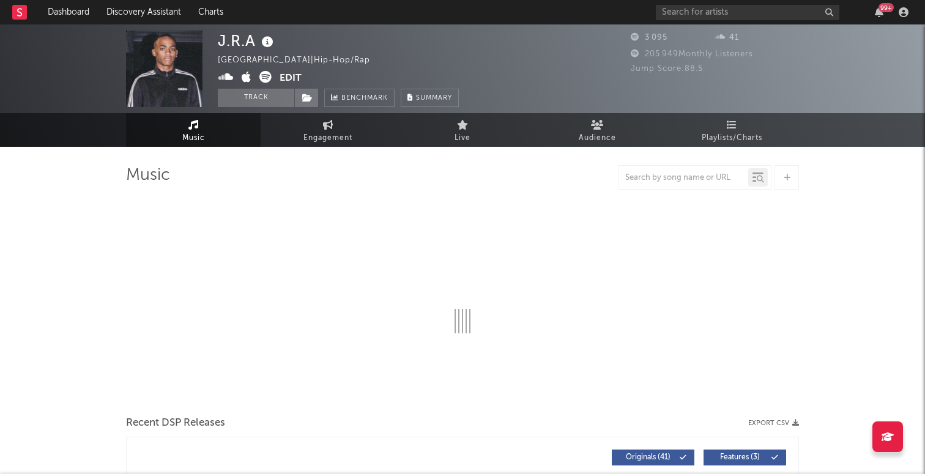
select select "1w"
